Goal: Information Seeking & Learning: Find specific page/section

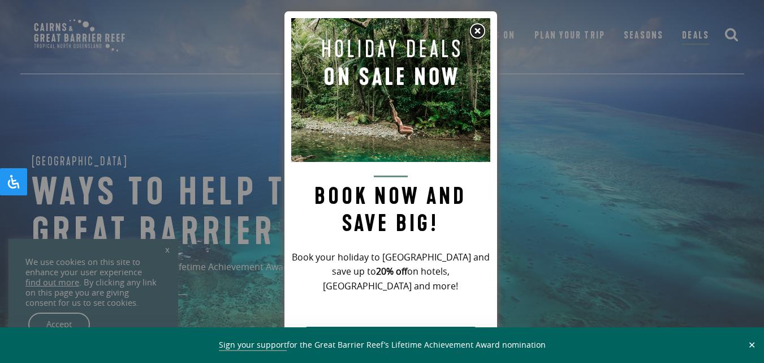
click at [478, 28] on img at bounding box center [477, 31] width 17 height 17
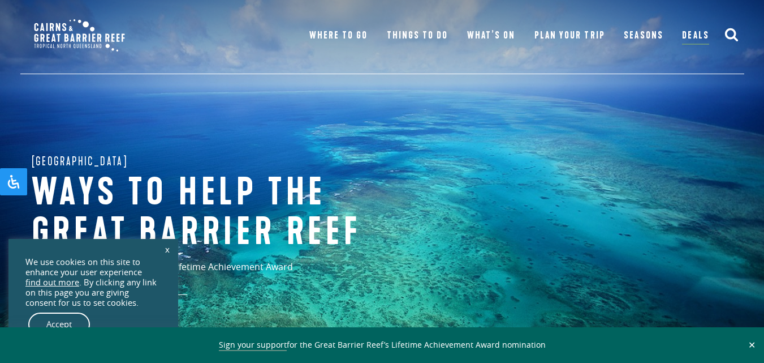
click at [731, 32] on icon "submit" at bounding box center [732, 34] width 14 height 14
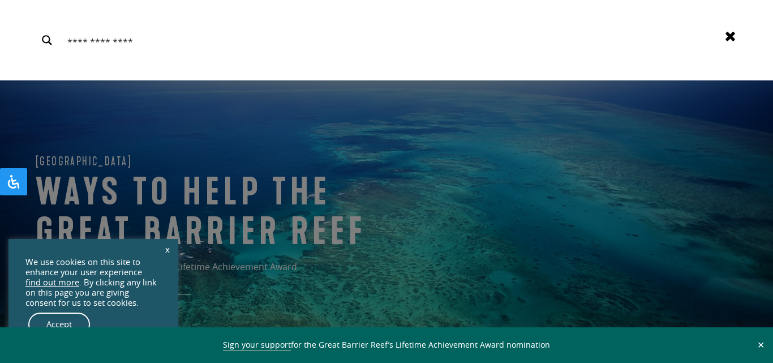
click at [72, 42] on input "Search input" at bounding box center [389, 40] width 651 height 24
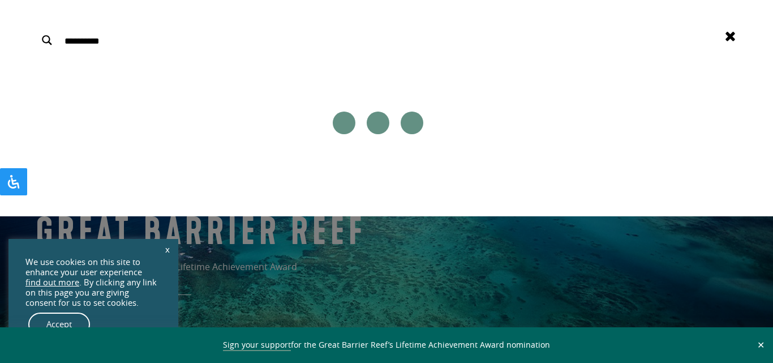
type input "**********"
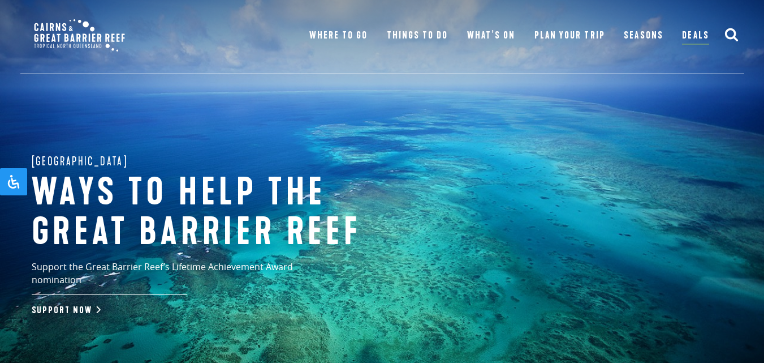
scroll to position [2782, 0]
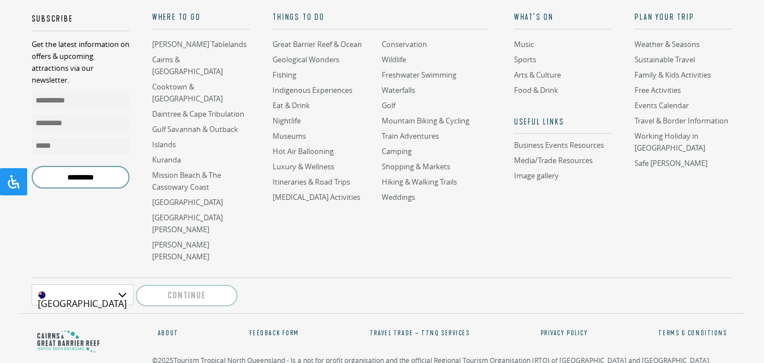
scroll to position [0, 0]
